Goal: Task Accomplishment & Management: Complete application form

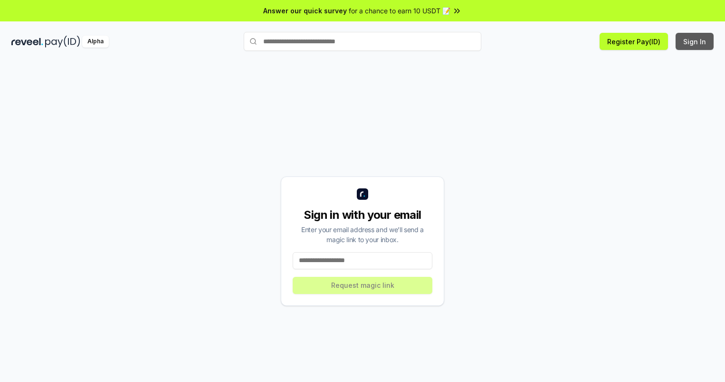
click at [695, 41] on button "Sign In" at bounding box center [695, 41] width 38 height 17
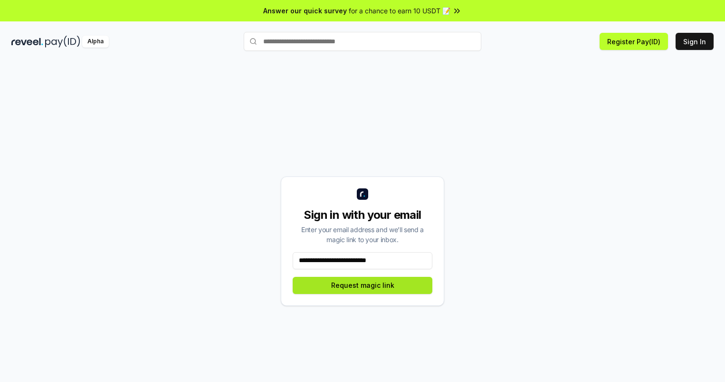
type input "**********"
click at [363, 285] on button "Request magic link" at bounding box center [363, 285] width 140 height 17
